Goal: Transaction & Acquisition: Purchase product/service

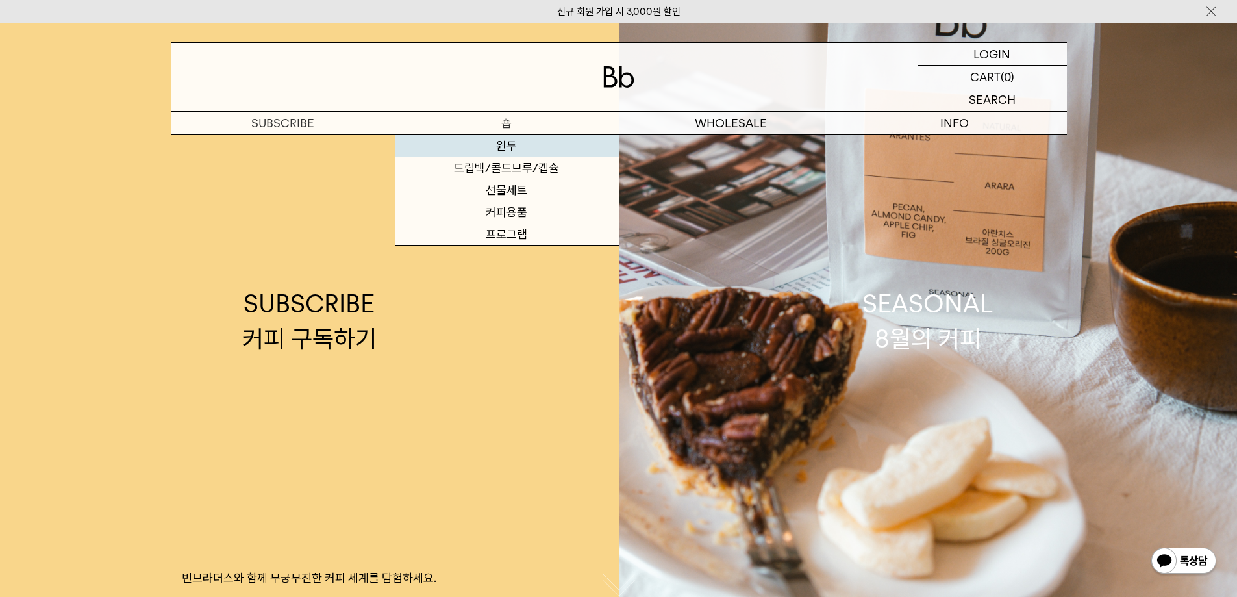
click at [516, 150] on link "원두" at bounding box center [507, 146] width 224 height 22
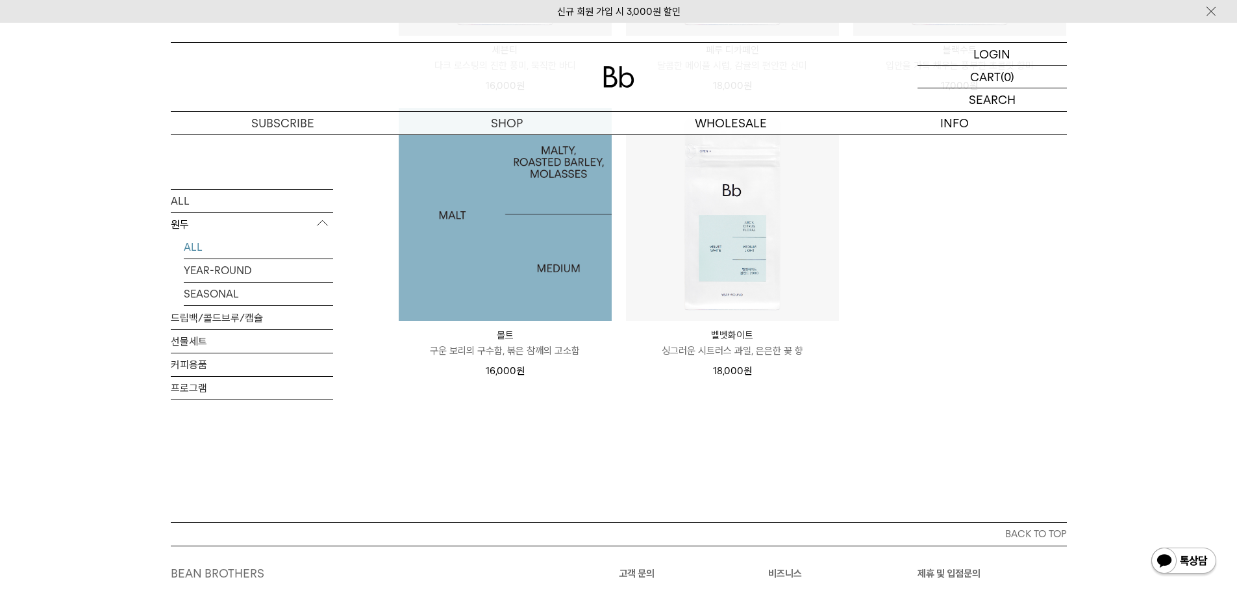
scroll to position [779, 0]
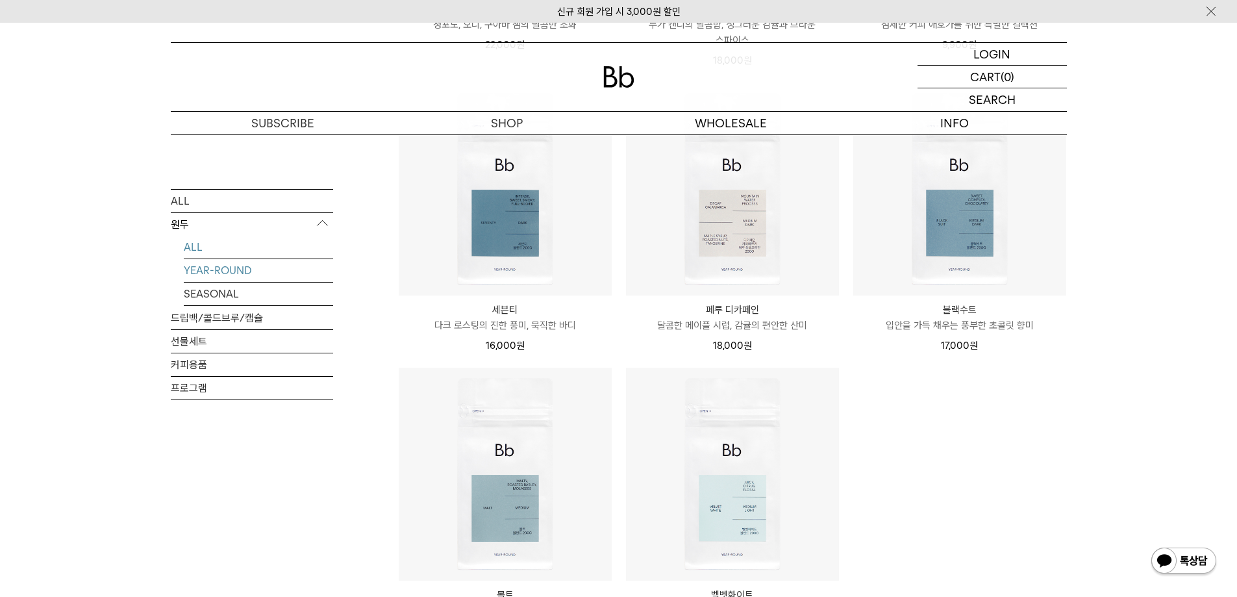
click at [282, 271] on link "YEAR-ROUND" at bounding box center [258, 269] width 149 height 23
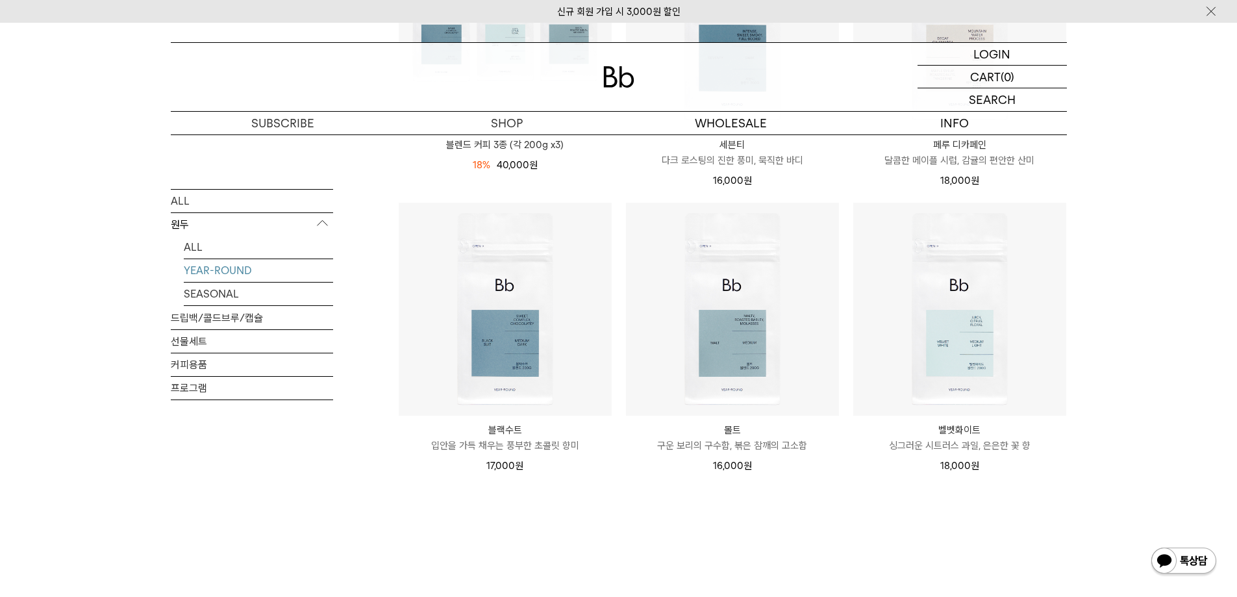
scroll to position [455, 0]
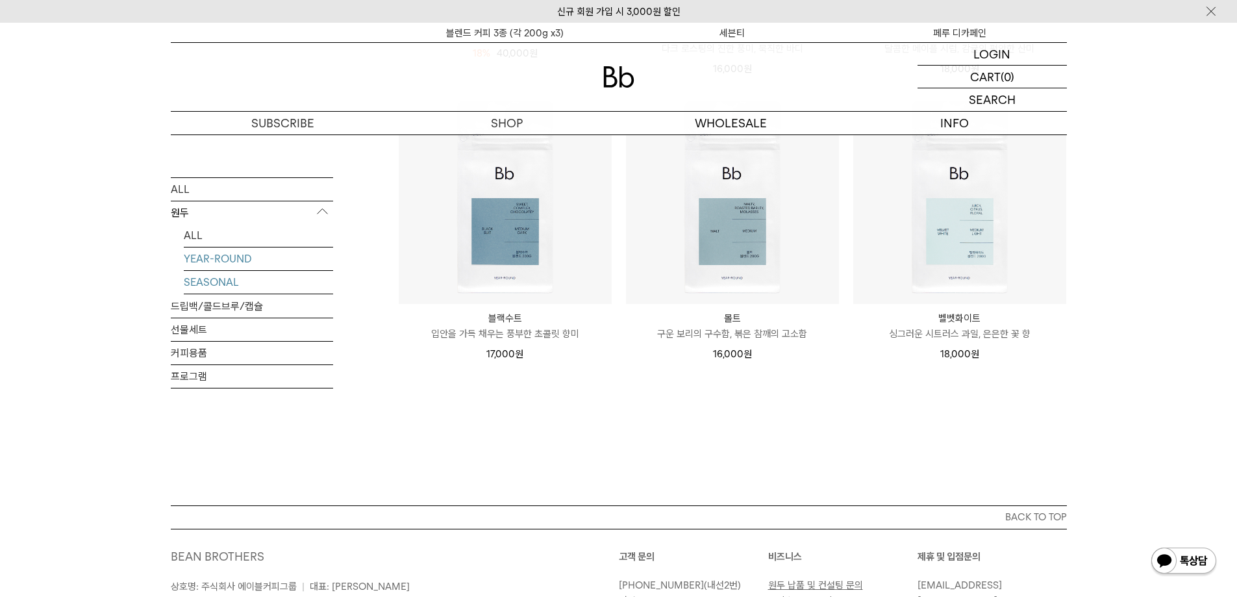
click at [223, 286] on link "SEASONAL" at bounding box center [258, 282] width 149 height 23
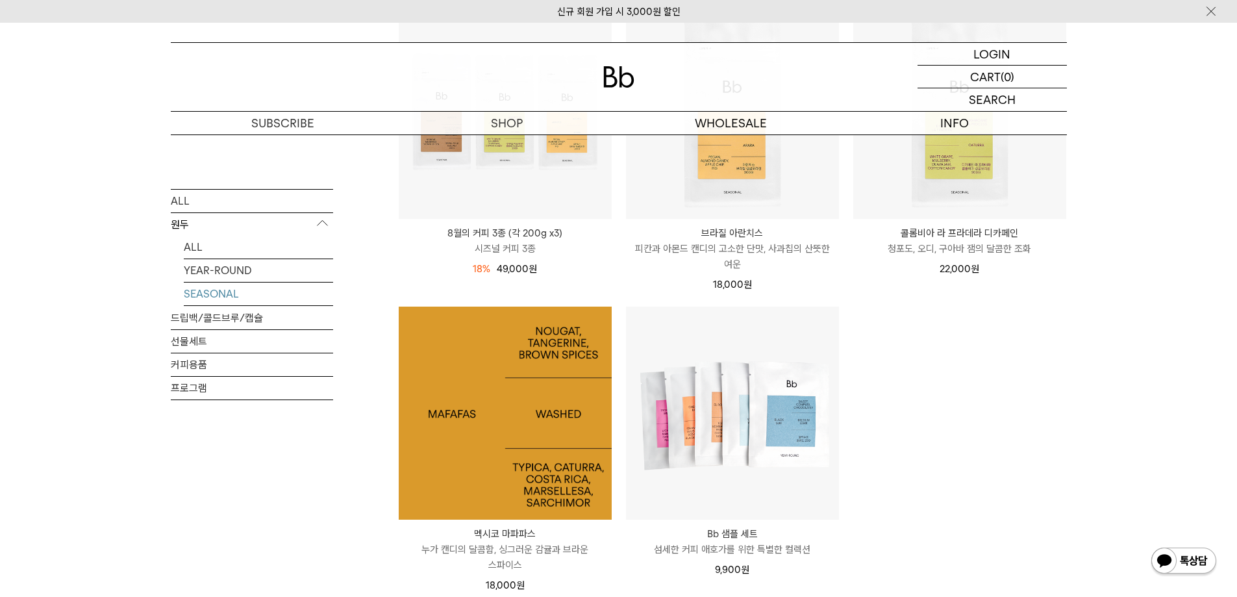
scroll to position [130, 0]
